Goal: Check status: Check status

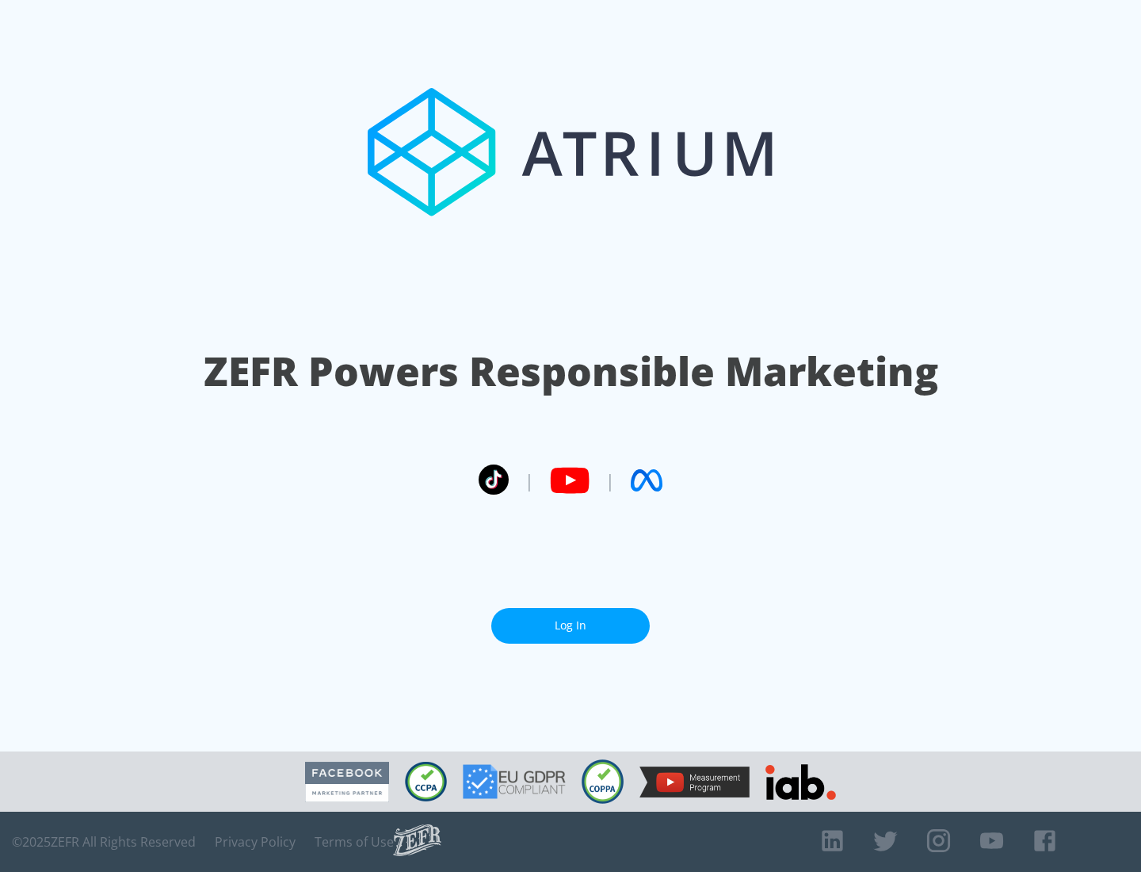
click at [571, 619] on link "Log In" at bounding box center [570, 626] width 159 height 36
